Goal: Task Accomplishment & Management: Use online tool/utility

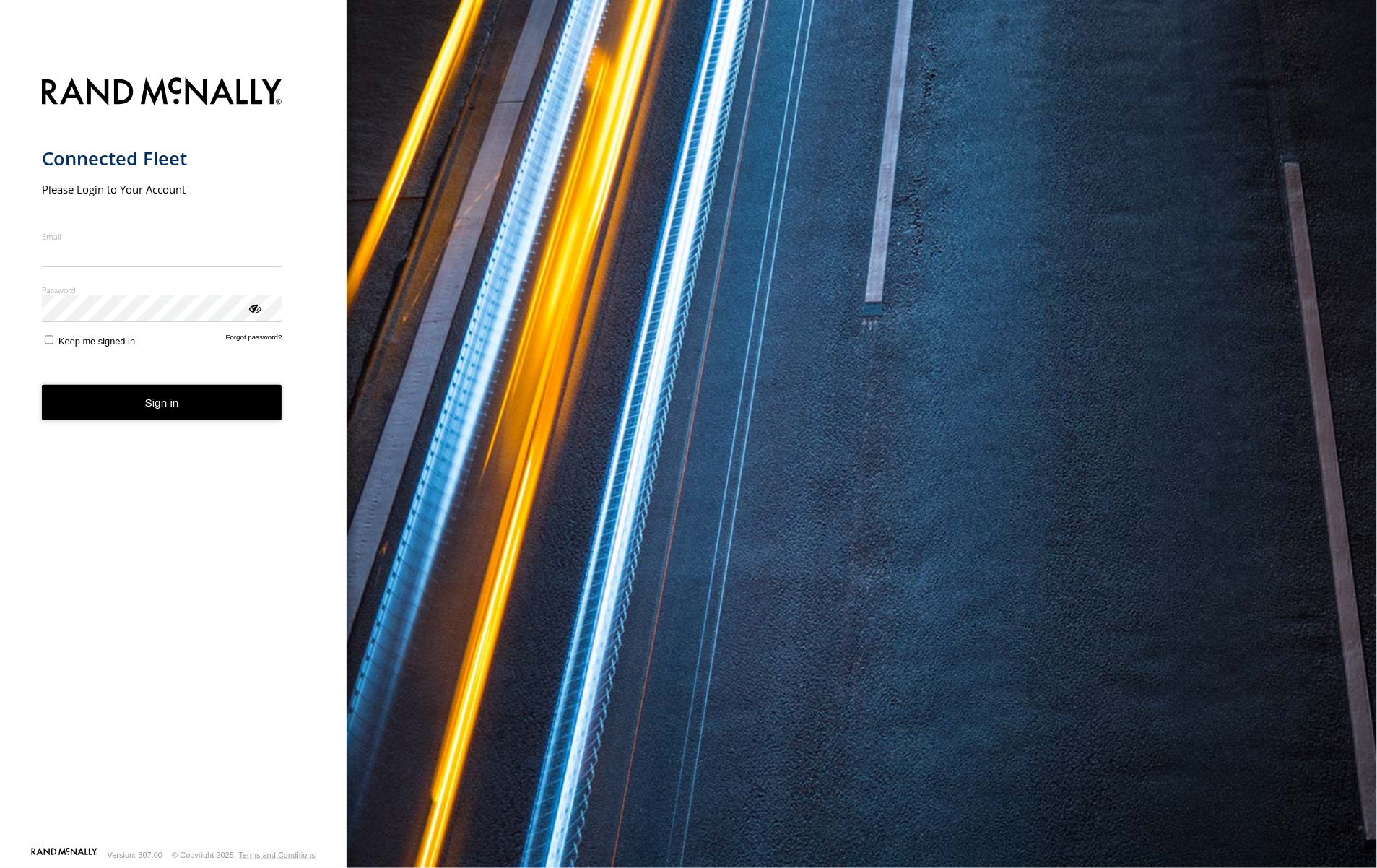
type input "**********"
click at [244, 409] on button "Sign in" at bounding box center [162, 402] width 240 height 35
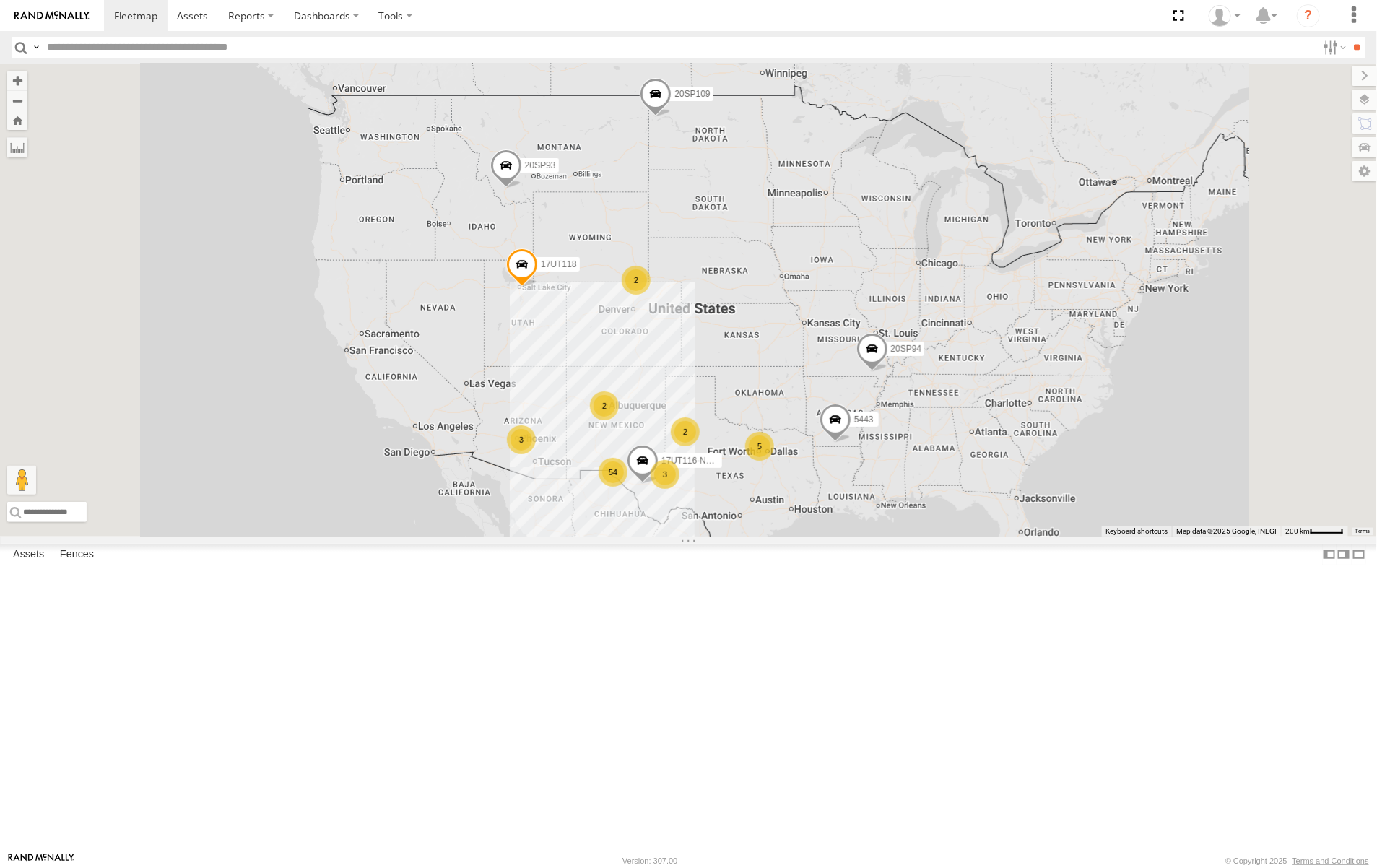
scroll to position [951, 0]
click at [0, 0] on span "Asset" at bounding box center [0, 0] width 0 height 0
click at [194, 15] on span at bounding box center [192, 15] width 31 height 14
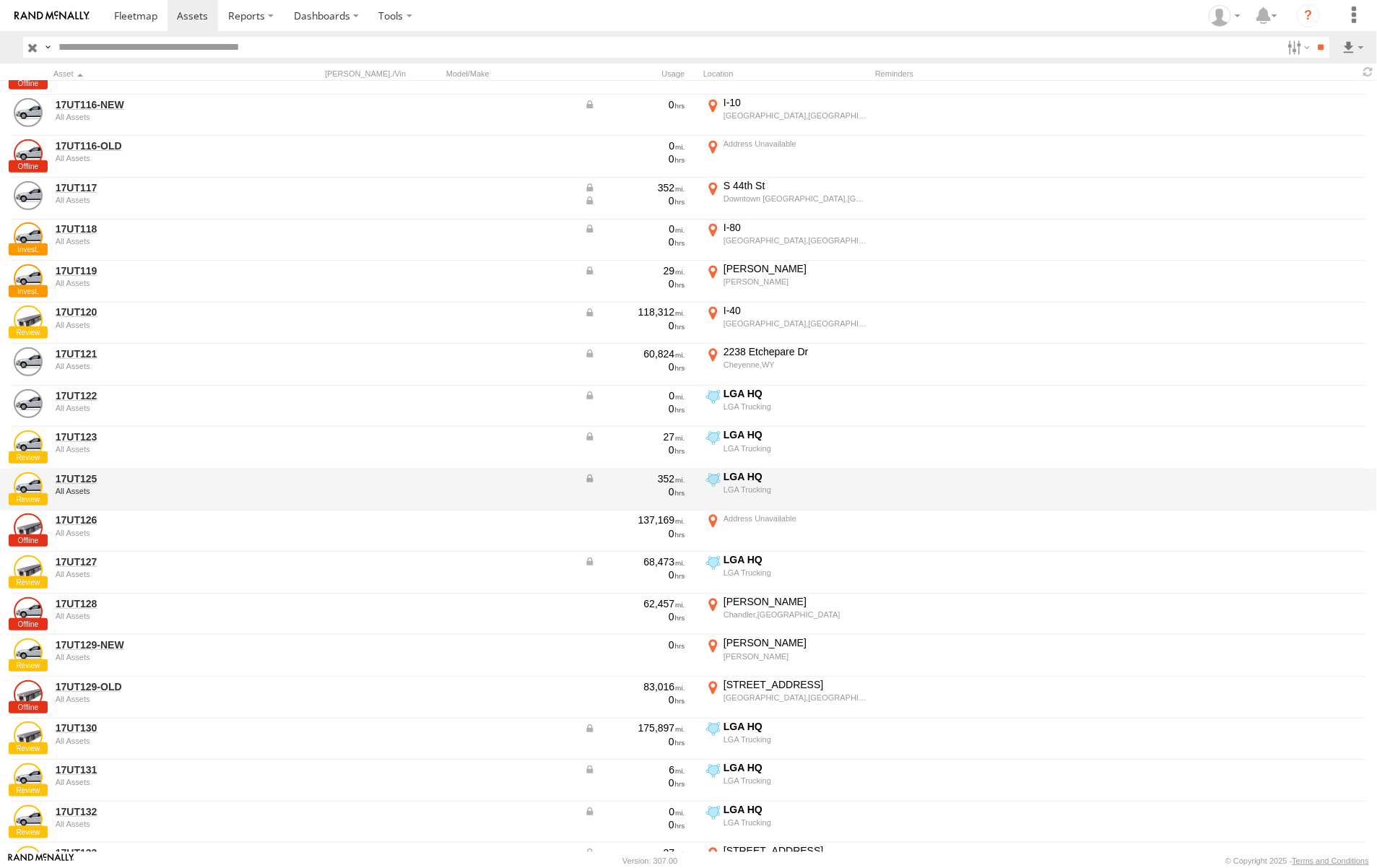
scroll to position [181, 0]
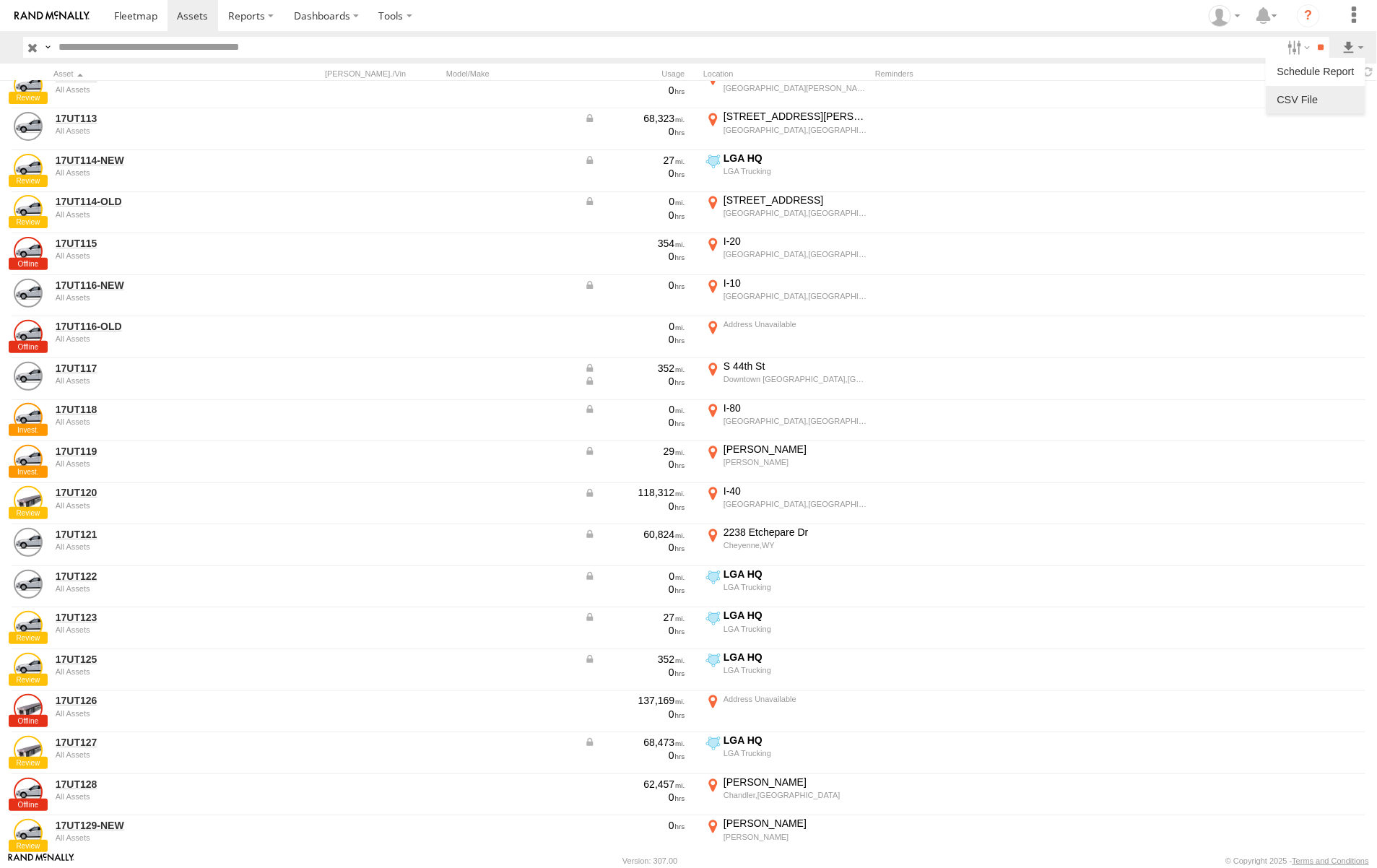
click at [1323, 95] on label at bounding box center [1316, 99] width 89 height 21
click at [0, 0] on button "Export" at bounding box center [0, 0] width 0 height 0
